Goal: Task Accomplishment & Management: Use online tool/utility

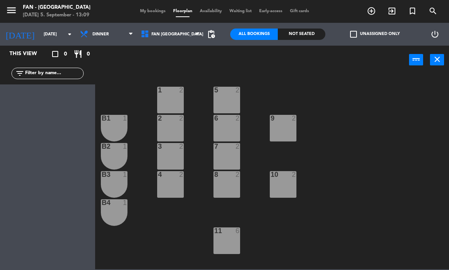
click at [58, 33] on input "[DATE]" at bounding box center [68, 34] width 56 height 13
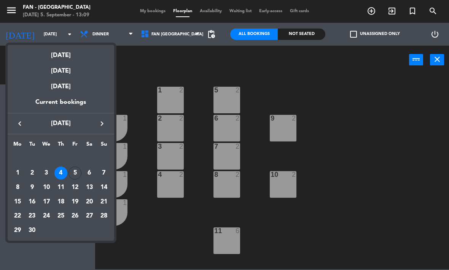
click at [75, 175] on div "5" at bounding box center [74, 173] width 13 height 13
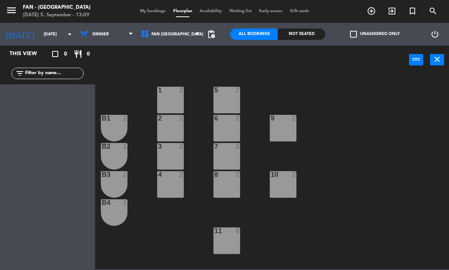
type input "[DATE]"
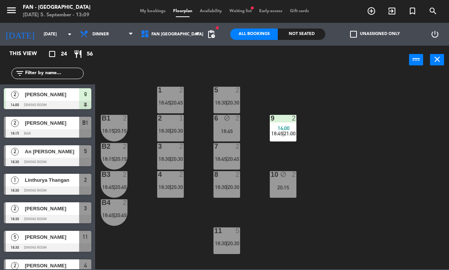
click at [150, 11] on span "My bookings" at bounding box center [152, 11] width 33 height 4
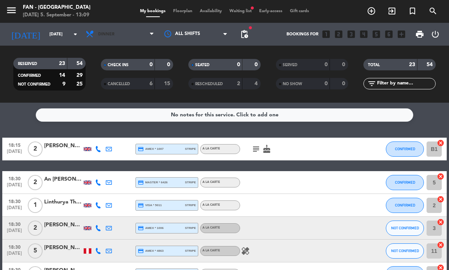
click at [133, 30] on span "Dinner" at bounding box center [120, 34] width 76 height 17
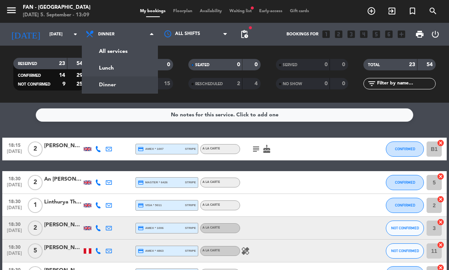
click at [132, 68] on div "menu Fan - [GEOGRAPHIC_DATA] [DATE] 5. September - 13:09 My bookings Floorplan …" at bounding box center [224, 51] width 449 height 103
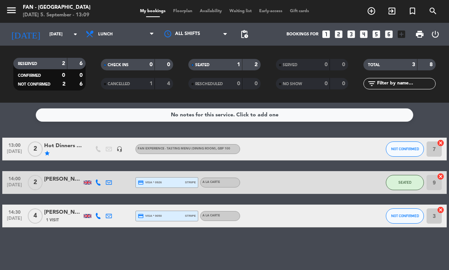
click at [183, 13] on span "Floorplan" at bounding box center [182, 11] width 27 height 4
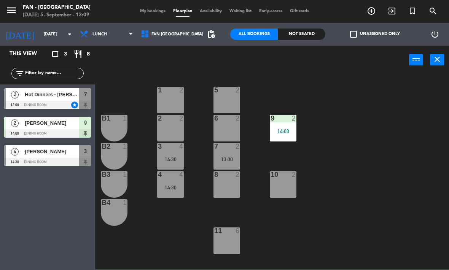
click at [234, 157] on div "13:00" at bounding box center [226, 159] width 27 height 5
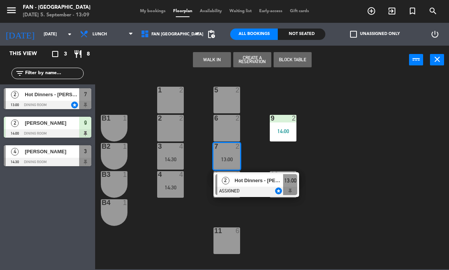
click at [261, 187] on div at bounding box center [256, 191] width 82 height 8
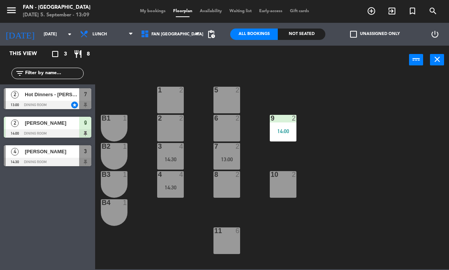
click at [229, 157] on div "13:00" at bounding box center [226, 159] width 27 height 5
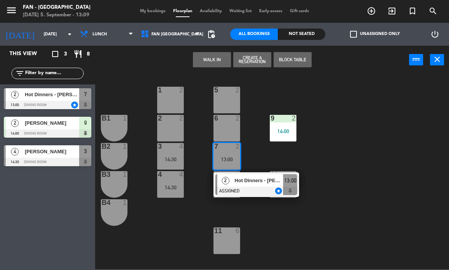
click at [232, 102] on div "5 2" at bounding box center [226, 100] width 27 height 27
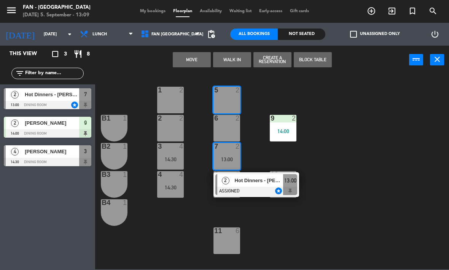
click at [197, 59] on button "Move" at bounding box center [192, 59] width 38 height 15
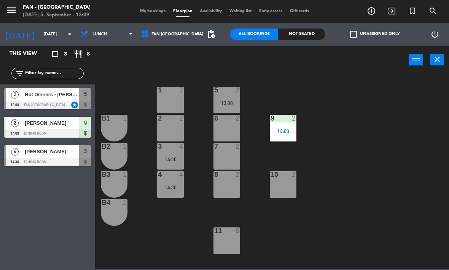
click at [228, 97] on div "5 2 13:00" at bounding box center [226, 100] width 27 height 27
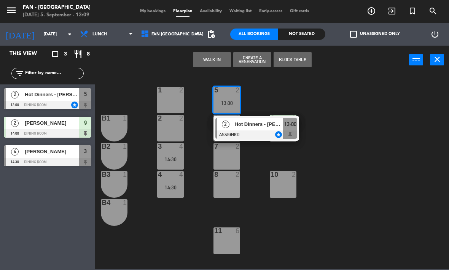
click at [257, 132] on div at bounding box center [256, 134] width 82 height 8
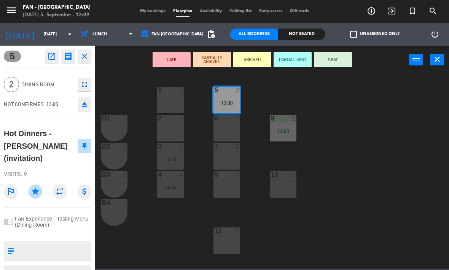
click at [341, 62] on button "SEAT" at bounding box center [333, 59] width 38 height 15
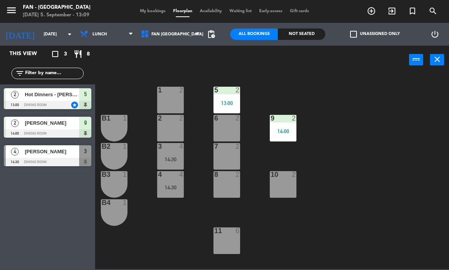
click at [50, 227] on div "This view crop_square 3 restaurant 8 filter_list 2 Hot Dinners - [PERSON_NAME] …" at bounding box center [47, 158] width 95 height 224
